Goal: Task Accomplishment & Management: Manage account settings

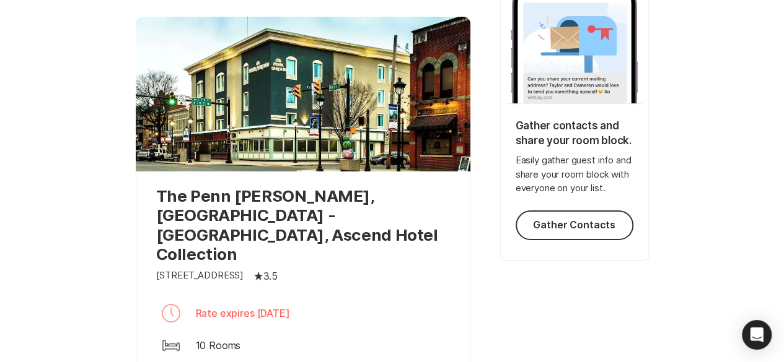
scroll to position [245, 0]
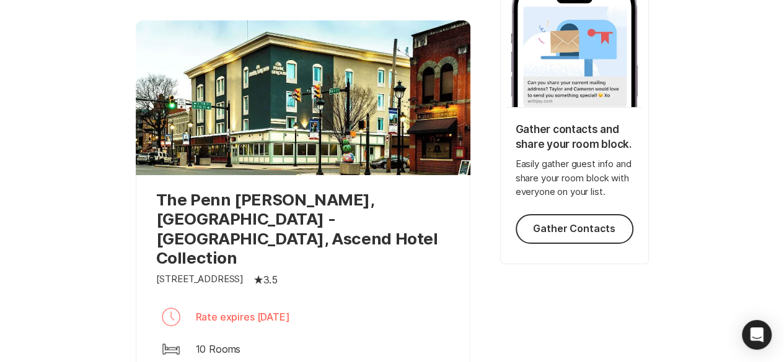
click at [275, 207] on p "The Penn [PERSON_NAME], [GEOGRAPHIC_DATA] - [GEOGRAPHIC_DATA], Ascend Hotel Col…" at bounding box center [303, 228] width 294 height 77
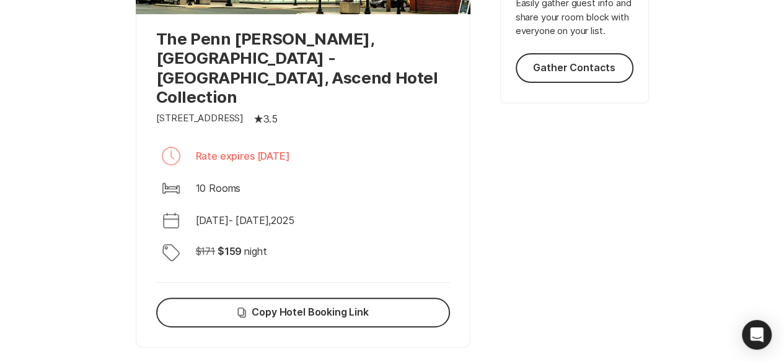
scroll to position [414, 0]
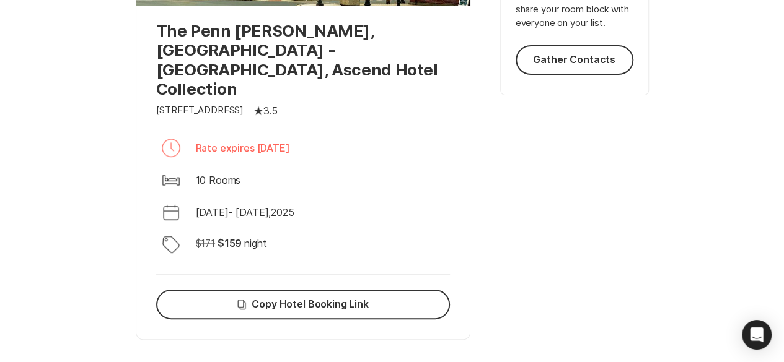
click at [203, 173] on p "10 Rooms" at bounding box center [218, 180] width 45 height 15
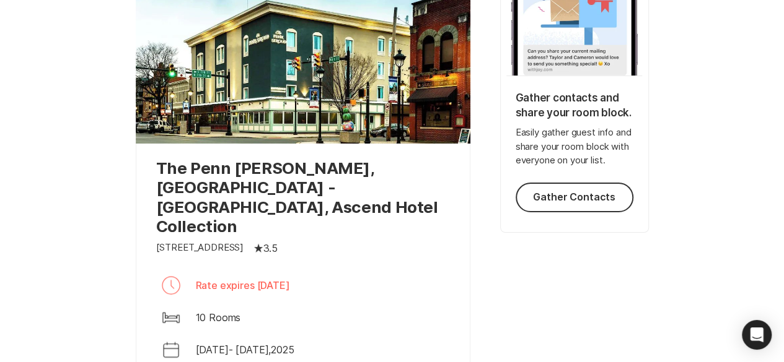
scroll to position [286, 0]
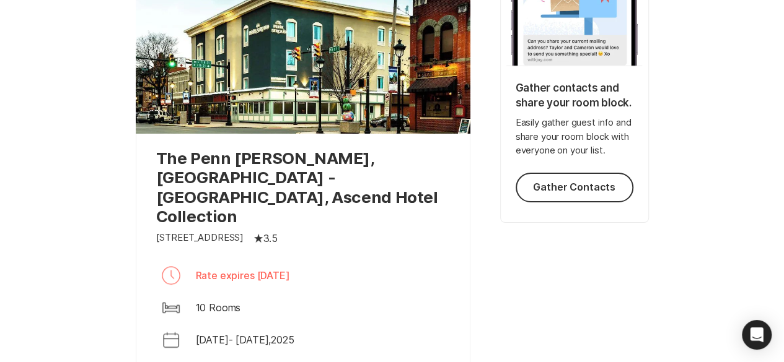
click at [202, 175] on p "The Penn [PERSON_NAME], [GEOGRAPHIC_DATA] - [GEOGRAPHIC_DATA], Ascend Hotel Col…" at bounding box center [303, 187] width 294 height 77
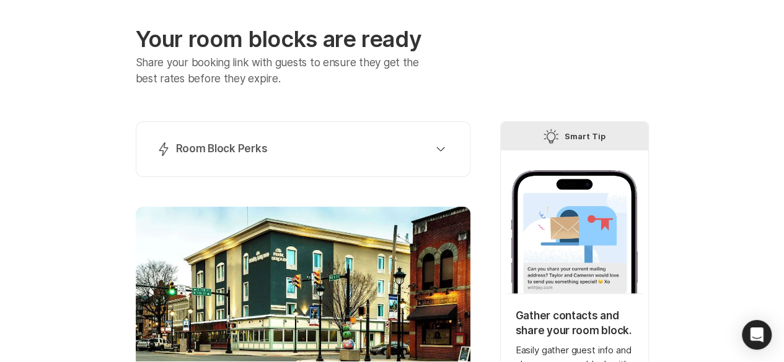
scroll to position [64, 0]
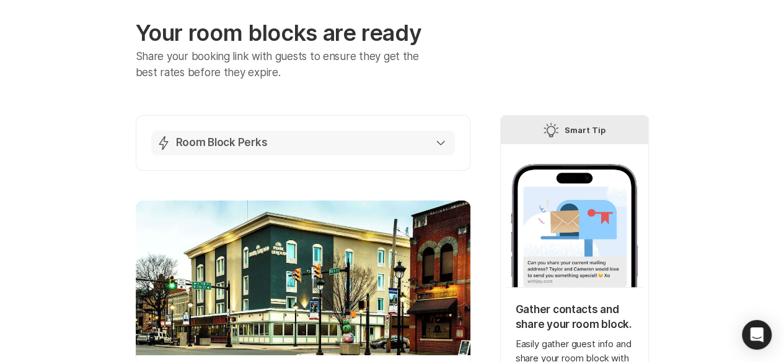
click at [440, 134] on button "Lightning Bolt Room Block Perks" at bounding box center [303, 143] width 304 height 25
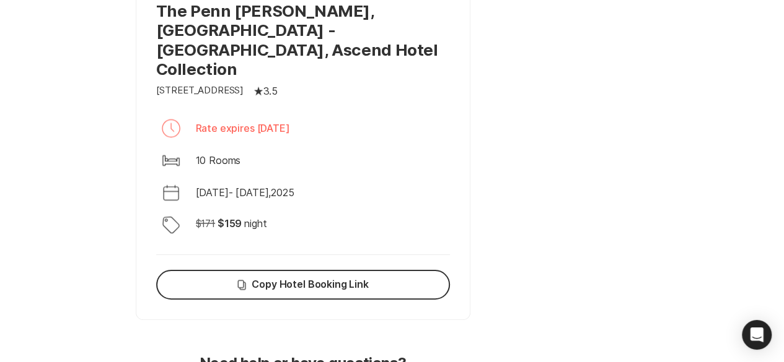
scroll to position [1054, 0]
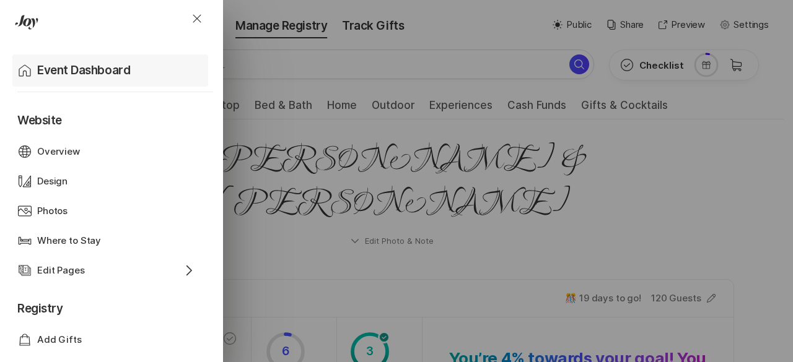
click at [83, 62] on p "Event Dashboard" at bounding box center [83, 70] width 93 height 17
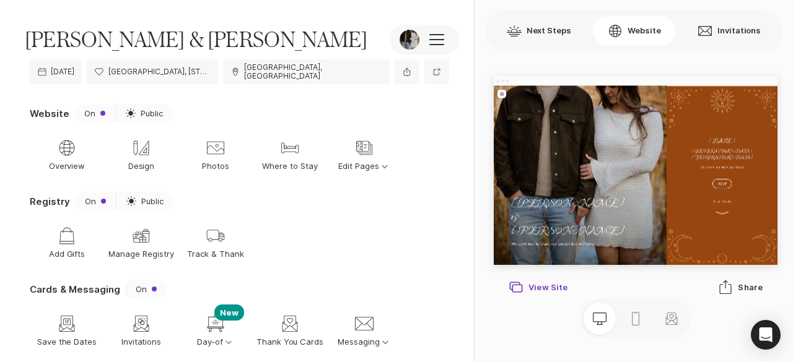
click at [532, 282] on div "New Window View Site" at bounding box center [538, 287] width 59 height 15
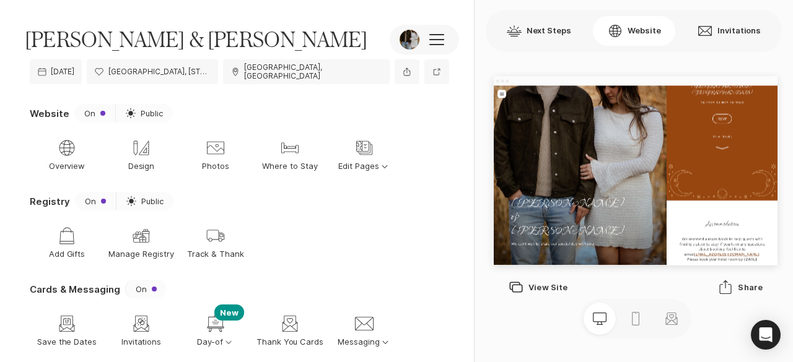
scroll to position [205, 0]
click at [436, 30] on button at bounding box center [424, 40] width 69 height 30
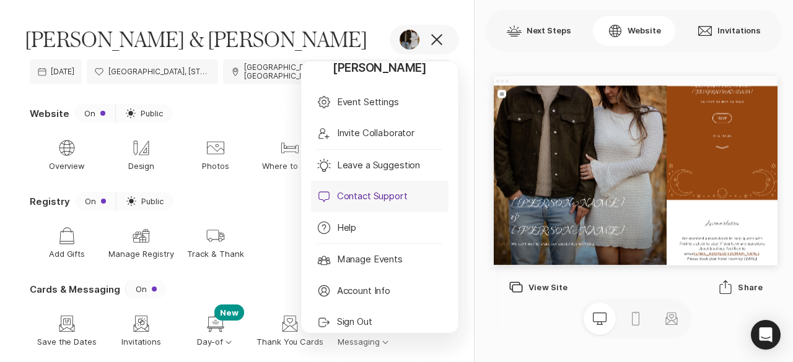
scroll to position [110, 0]
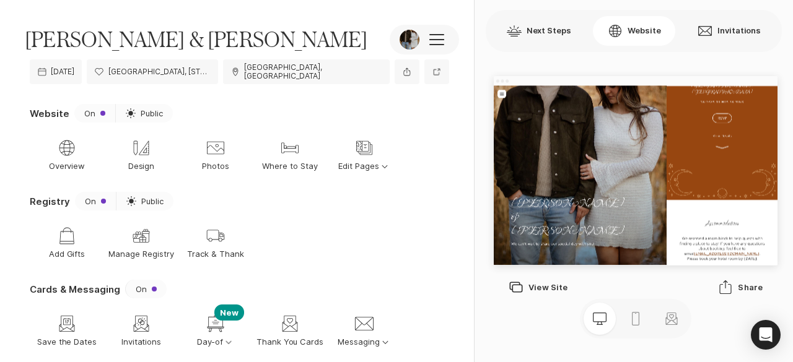
click at [286, 216] on nav "Shop Add Gifts Gift Manage Registry Shipping Track & Thank" at bounding box center [239, 243] width 419 height 55
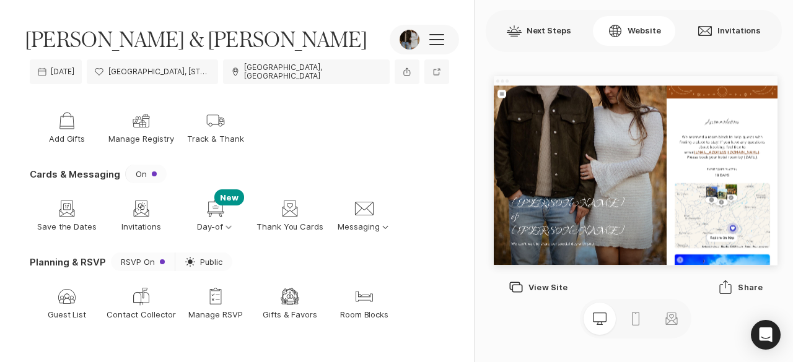
scroll to position [2, 0]
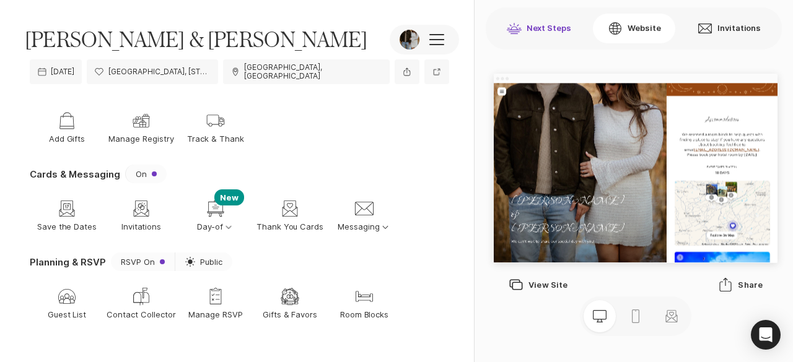
click at [541, 29] on button "Next Steps" at bounding box center [539, 29] width 94 height 30
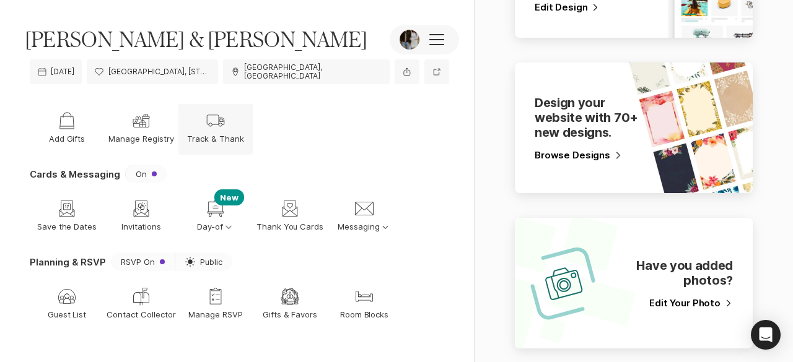
scroll to position [0, 0]
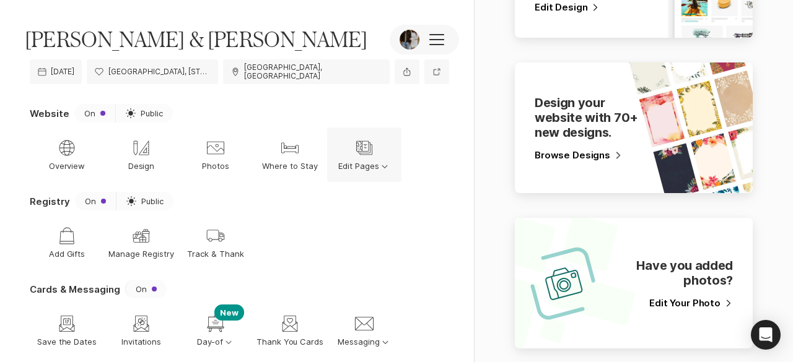
click at [362, 161] on p "Edit Pages Option Select Down" at bounding box center [364, 166] width 52 height 11
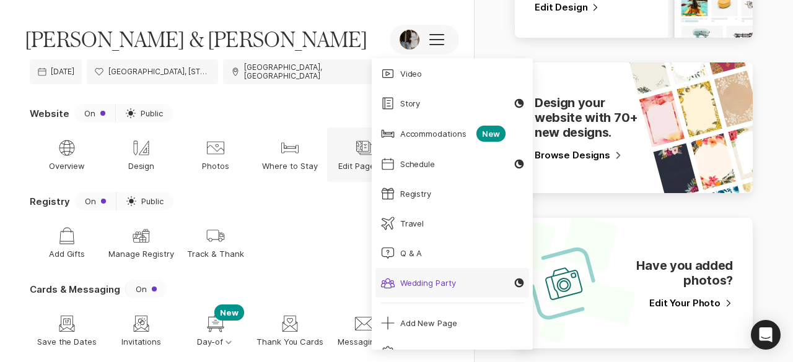
scroll to position [74, 0]
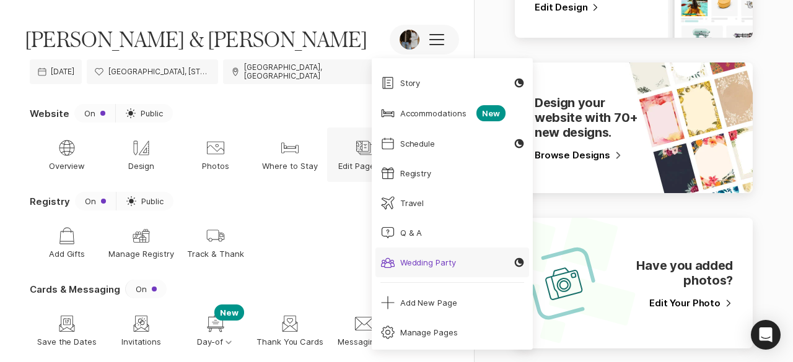
click at [425, 269] on div "Guests Wedding Party" at bounding box center [418, 262] width 76 height 15
